Goal: Check status

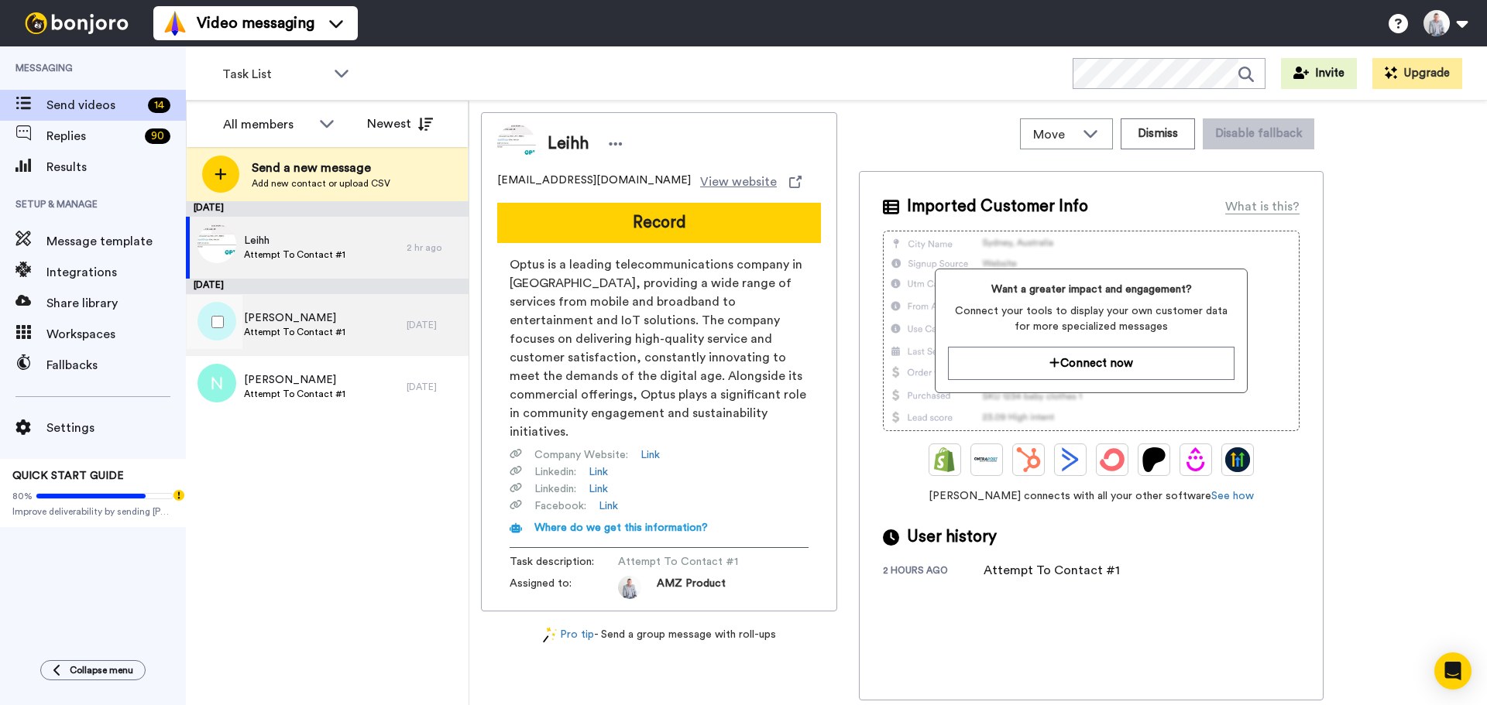
click at [350, 322] on div "Alexander Attempt To Contact #1" at bounding box center [296, 325] width 221 height 62
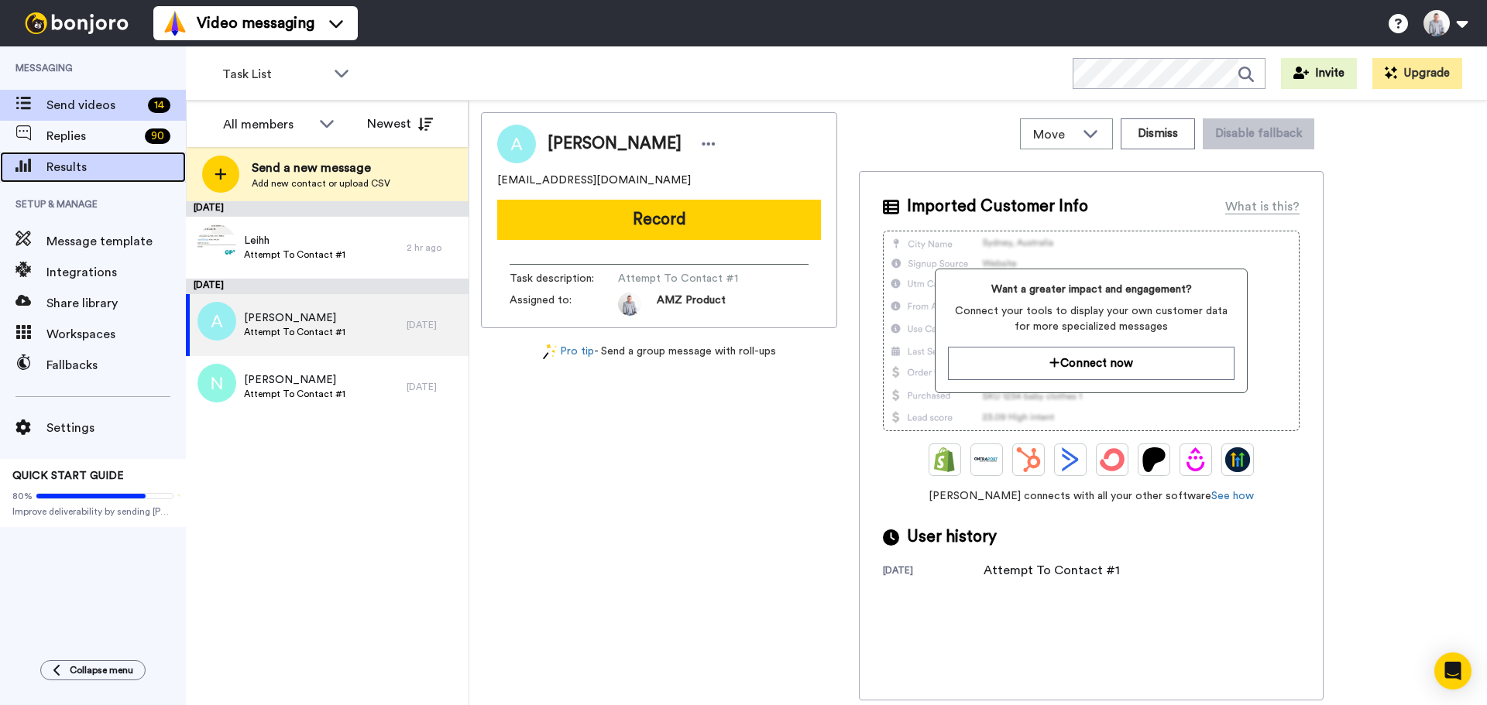
click at [67, 177] on div "Results" at bounding box center [93, 167] width 186 height 31
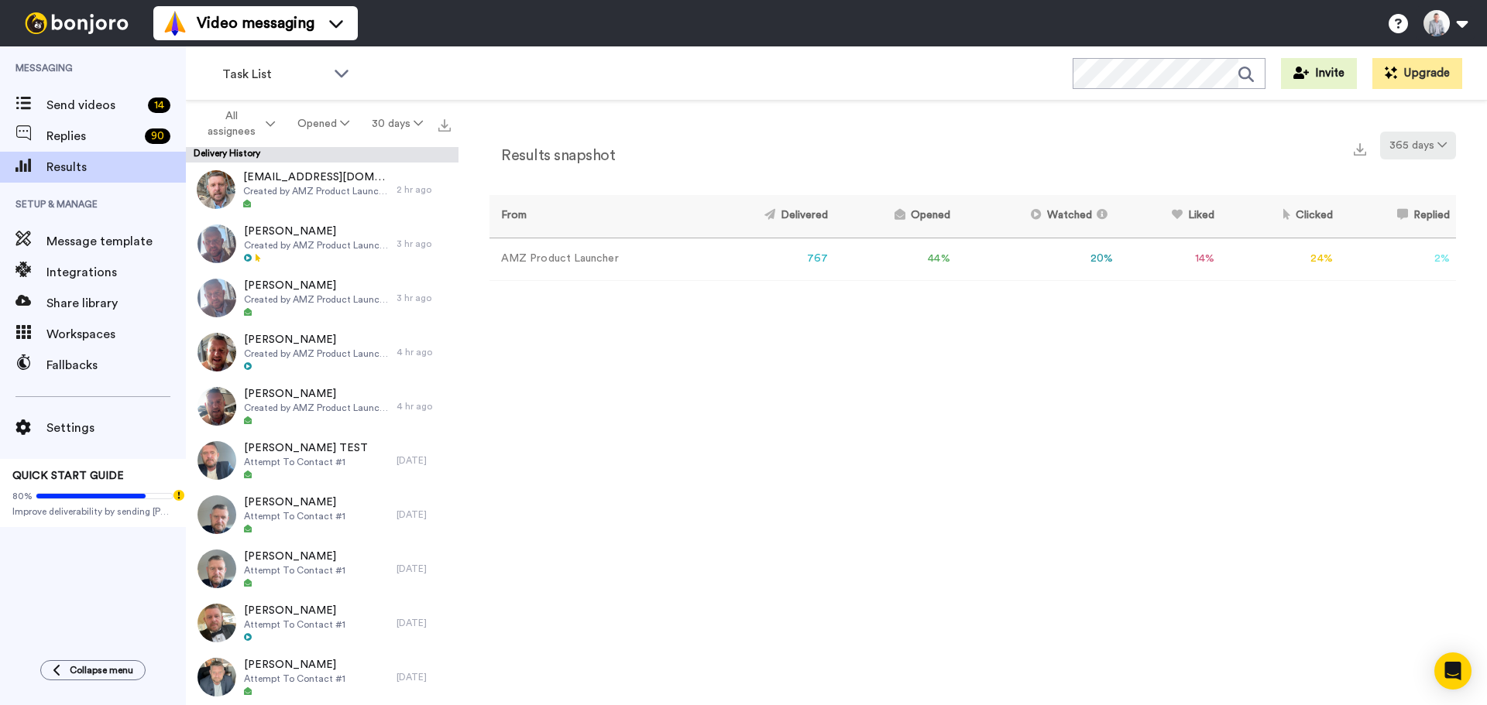
click at [1418, 146] on button "365 days" at bounding box center [1418, 146] width 76 height 28
click at [1408, 186] on li "30 days" at bounding box center [1420, 179] width 108 height 28
click at [330, 132] on button "Opened" at bounding box center [323, 124] width 74 height 28
click at [324, 206] on div "Replied" at bounding box center [325, 211] width 72 height 17
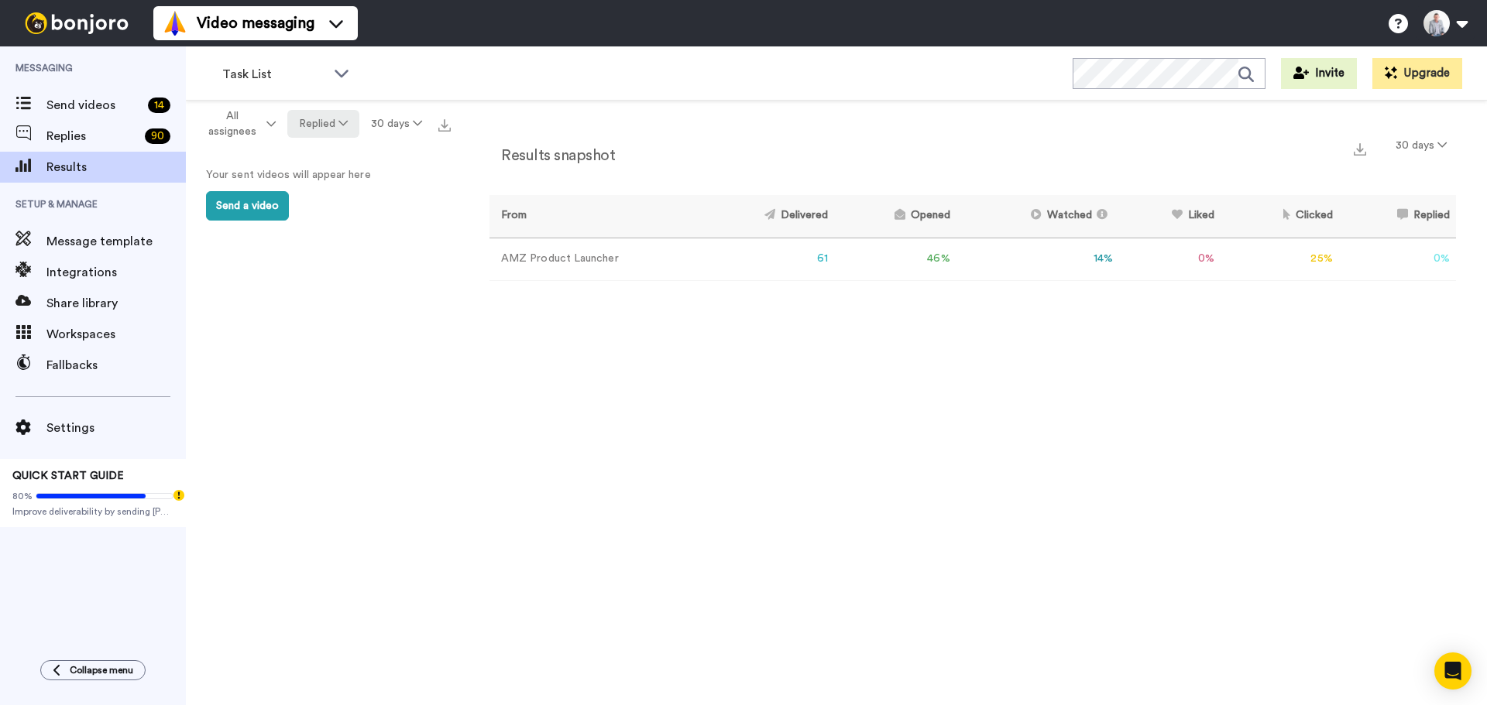
click at [346, 124] on icon at bounding box center [342, 123] width 9 height 11
click at [323, 237] on div "Watched" at bounding box center [325, 239] width 72 height 17
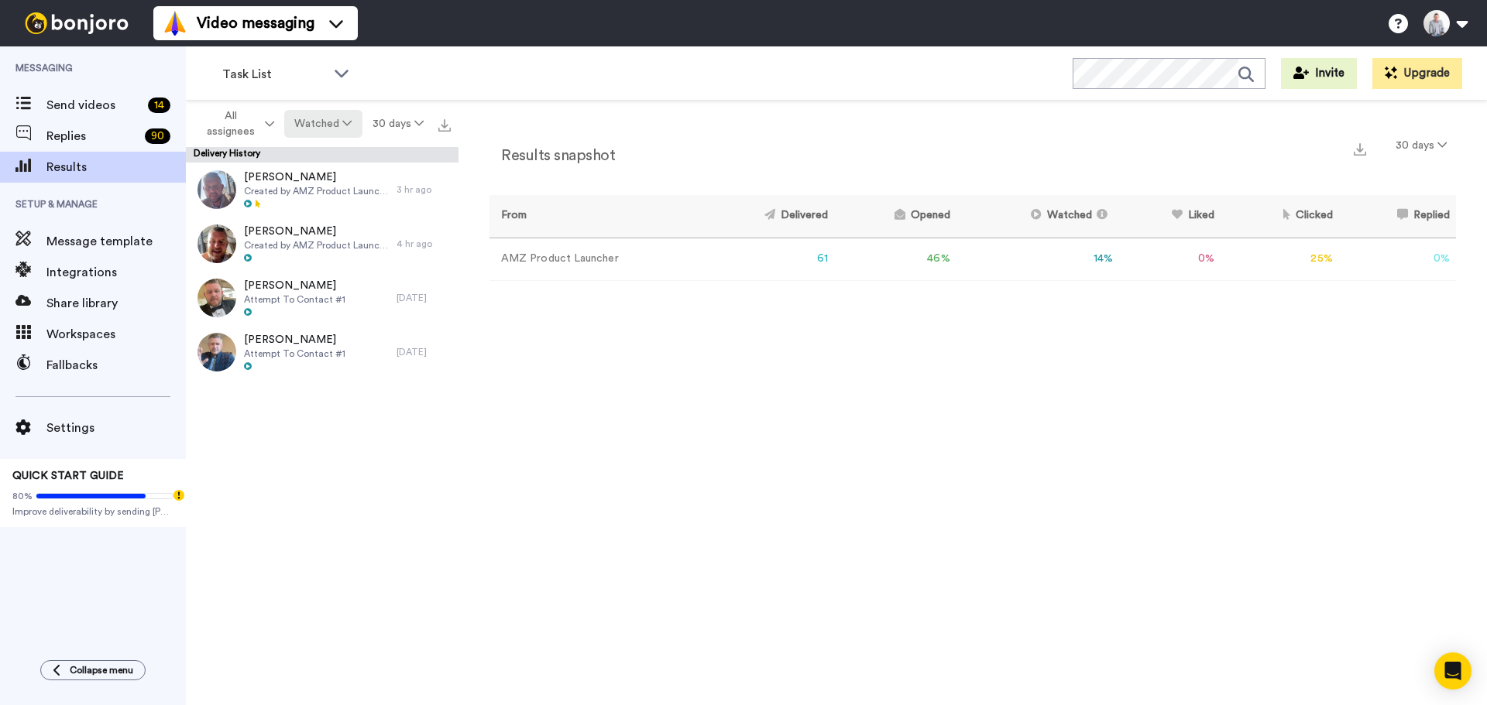
click at [345, 118] on icon at bounding box center [346, 123] width 9 height 11
click at [338, 160] on div "Delivered" at bounding box center [325, 155] width 72 height 17
